Goal: Use online tool/utility: Utilize a website feature to perform a specific function

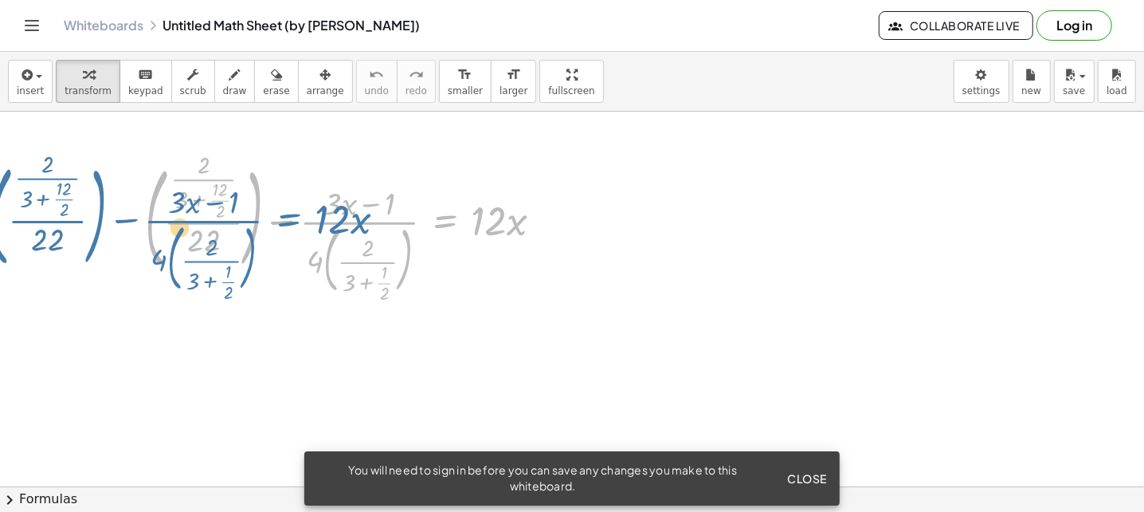
drag, startPoint x: 434, startPoint y: 233, endPoint x: 319, endPoint y: 239, distance: 115.7
click at [274, 239] on div at bounding box center [350, 228] width 426 height 142
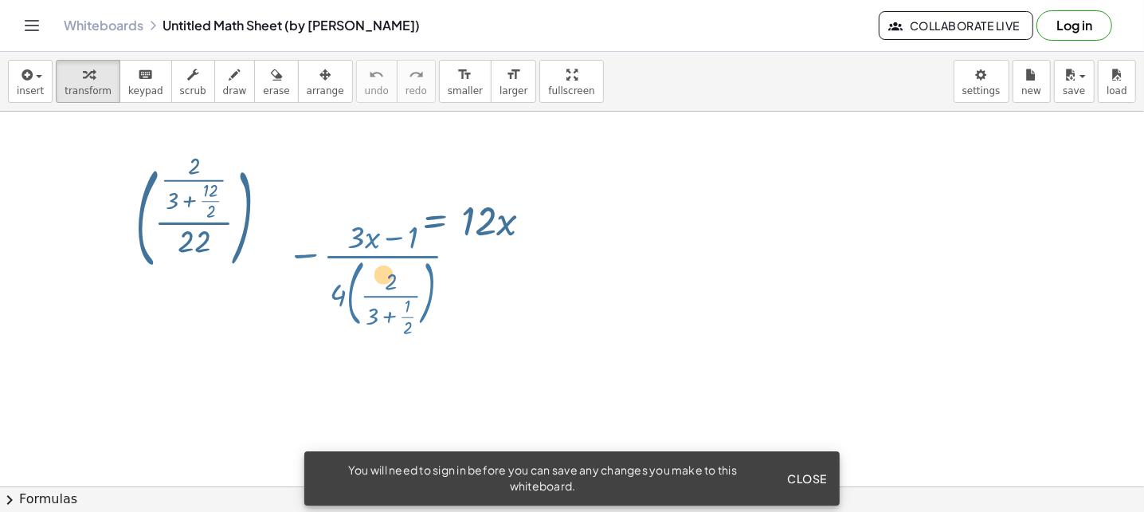
drag, startPoint x: 384, startPoint y: 226, endPoint x: 410, endPoint y: 262, distance: 44.5
click at [410, 262] on div at bounding box center [350, 228] width 426 height 142
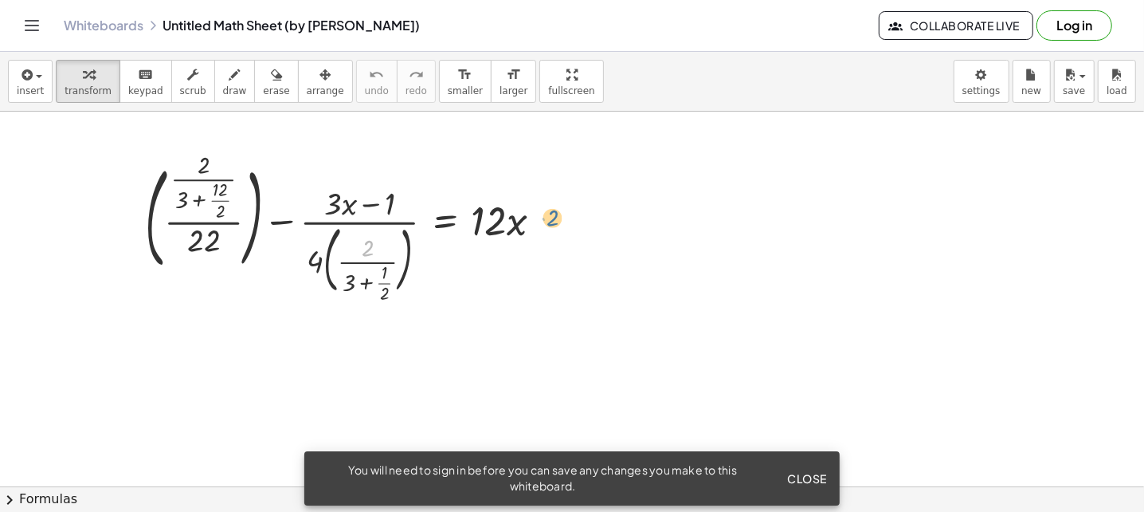
drag, startPoint x: 404, startPoint y: 233, endPoint x: 555, endPoint y: 219, distance: 151.2
click at [555, 219] on div at bounding box center [350, 228] width 426 height 142
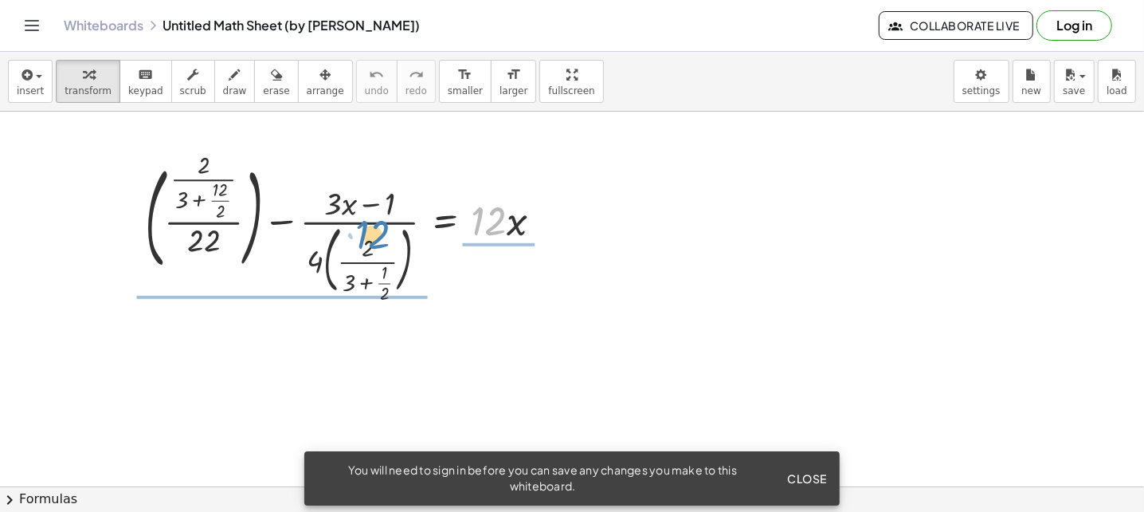
drag, startPoint x: 494, startPoint y: 220, endPoint x: 378, endPoint y: 233, distance: 117.1
click at [378, 233] on div at bounding box center [350, 228] width 426 height 142
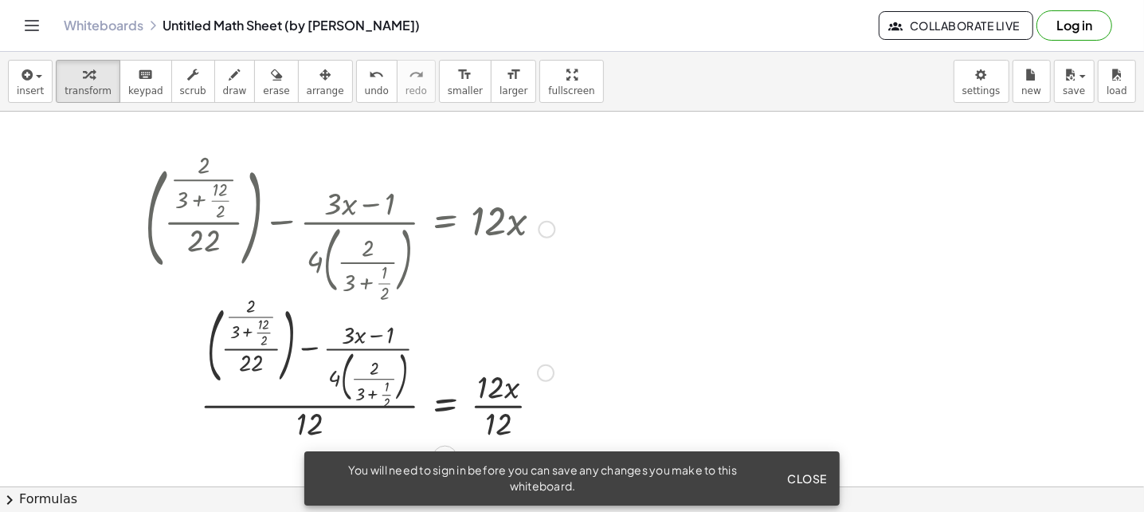
scroll to position [80, 0]
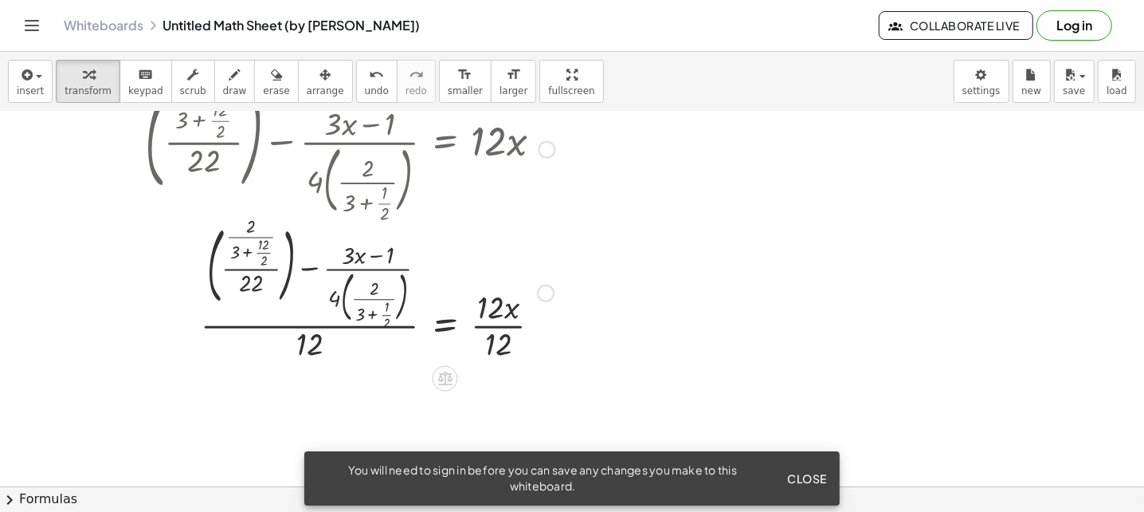
click at [544, 294] on div at bounding box center [546, 293] width 18 height 18
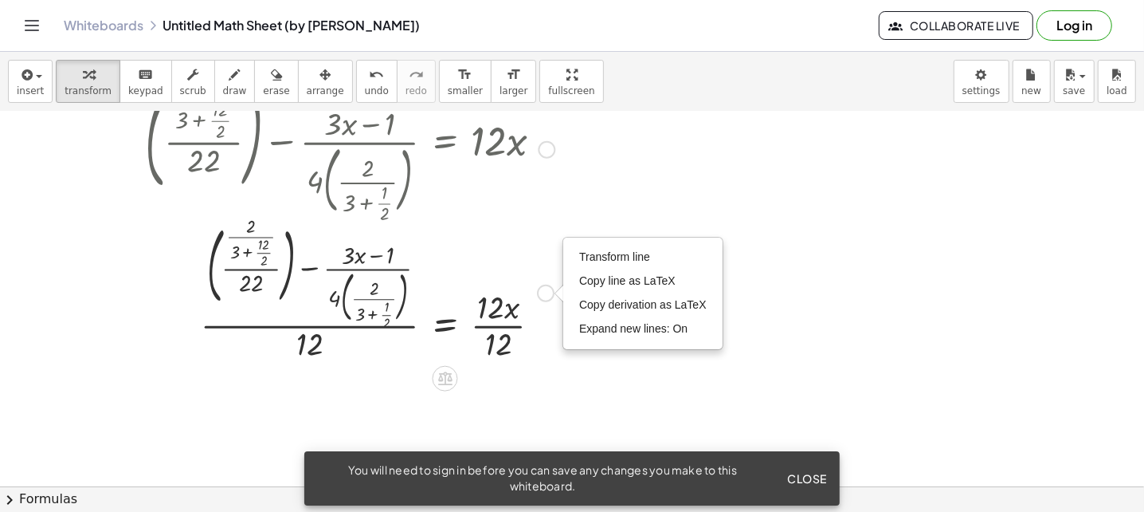
click at [496, 248] on div at bounding box center [350, 290] width 426 height 145
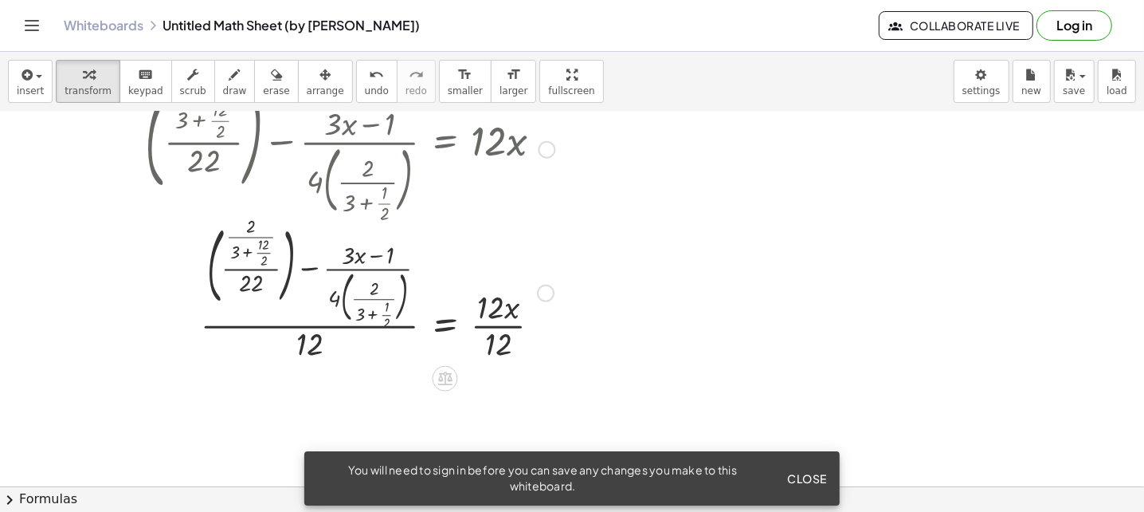
scroll to position [0, 0]
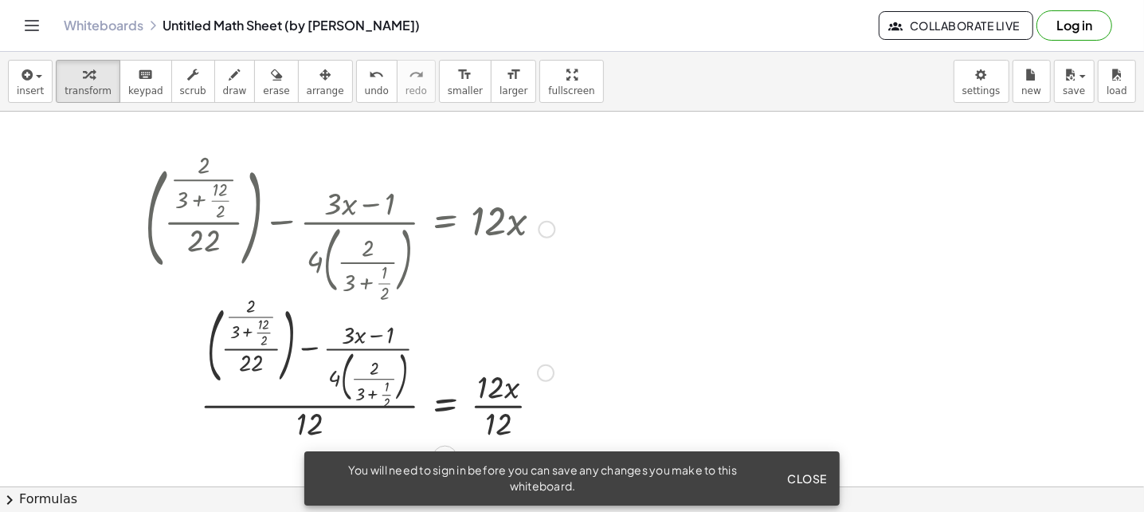
drag, startPoint x: 359, startPoint y: 253, endPoint x: 520, endPoint y: 228, distance: 162.9
click at [520, 228] on div at bounding box center [350, 228] width 426 height 142
click at [508, 224] on div at bounding box center [350, 228] width 426 height 142
click at [496, 222] on div at bounding box center [350, 228] width 426 height 142
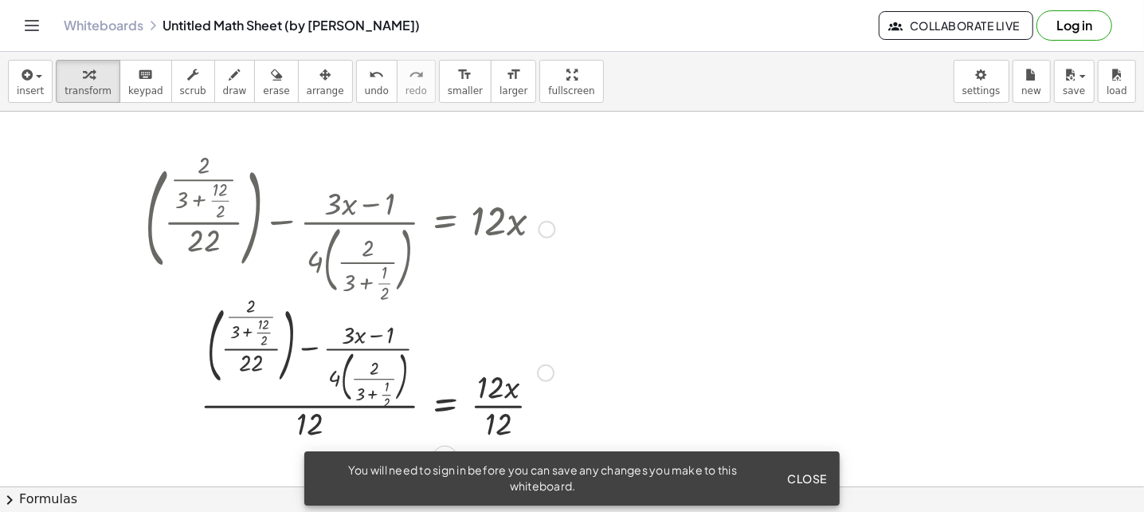
click at [496, 222] on div at bounding box center [350, 228] width 426 height 142
drag, startPoint x: 379, startPoint y: 335, endPoint x: 436, endPoint y: 338, distance: 57.5
click at [417, 338] on div at bounding box center [350, 370] width 426 height 145
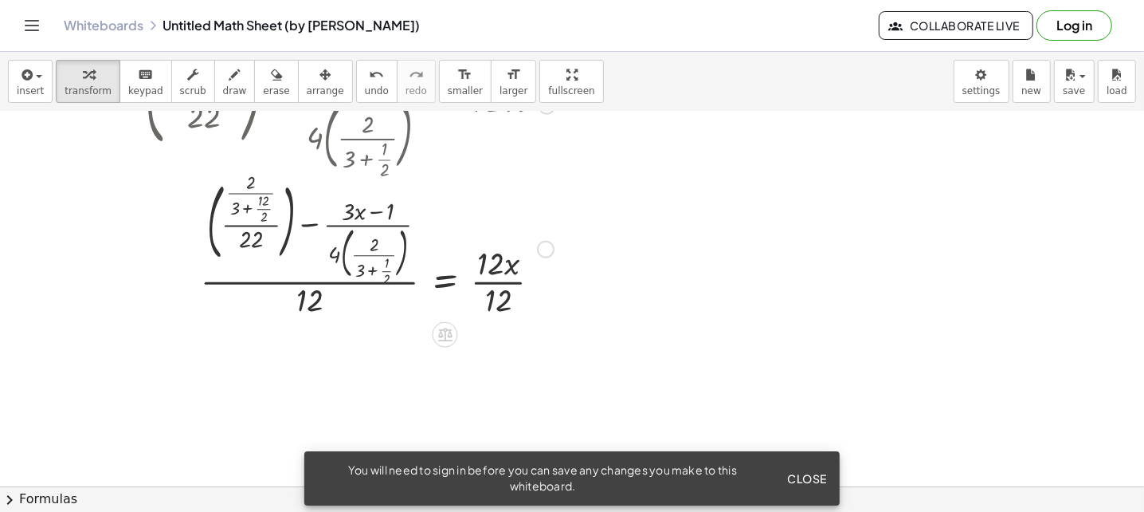
scroll to position [159, 0]
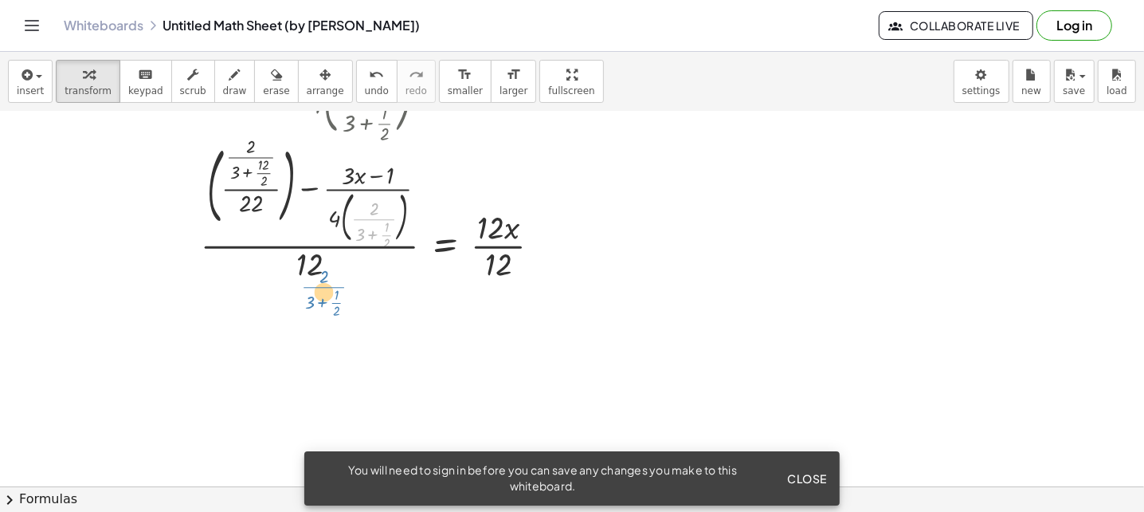
drag, startPoint x: 375, startPoint y: 243, endPoint x: 335, endPoint y: 286, distance: 58.6
click at [335, 286] on div "+ ( · · 2 · ( + 3 + · 12 · 2 ) · 22 ) − · ( + · 3 · x − 1 ) · 4 · ( · 2 · ( + 3…" at bounding box center [343, 141] width 445 height 295
click at [257, 167] on div at bounding box center [350, 211] width 426 height 145
drag, startPoint x: 264, startPoint y: 169, endPoint x: 224, endPoint y: 175, distance: 40.4
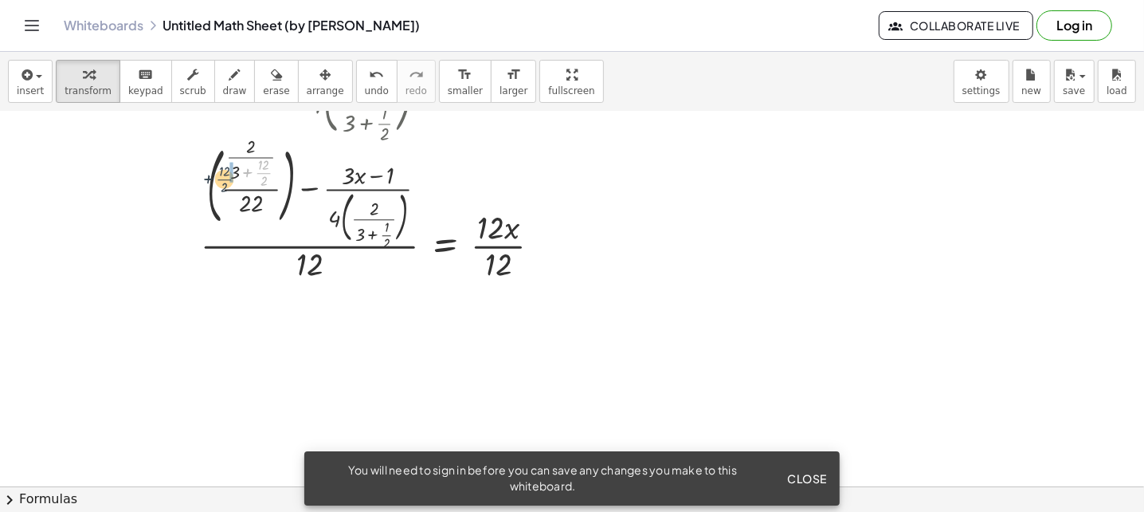
click at [224, 175] on div at bounding box center [350, 211] width 426 height 145
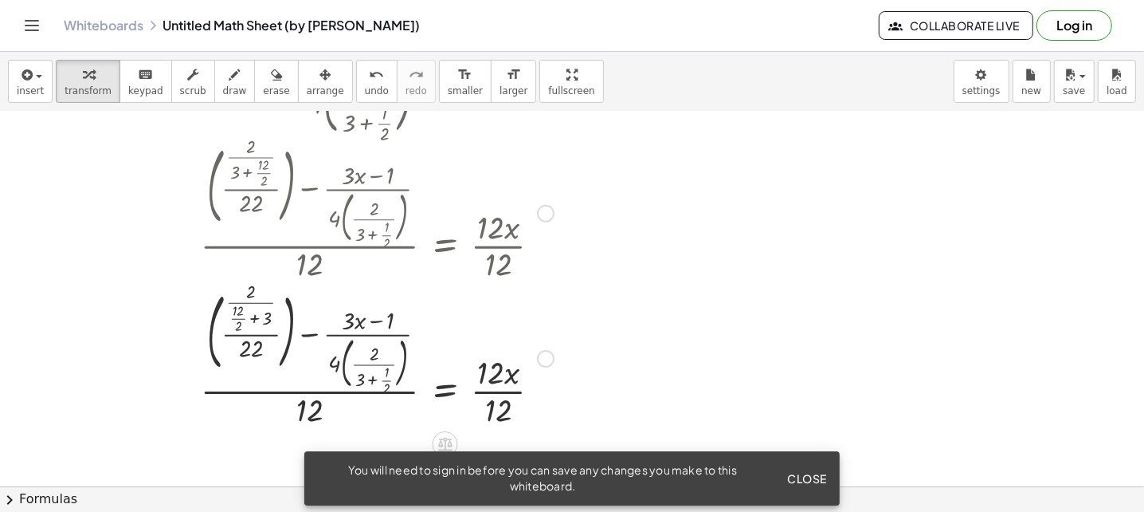
click at [249, 314] on div at bounding box center [350, 356] width 426 height 145
drag, startPoint x: 249, startPoint y: 314, endPoint x: 226, endPoint y: 312, distance: 23.2
click at [226, 312] on div at bounding box center [350, 356] width 426 height 145
